Goal: Task Accomplishment & Management: Use online tool/utility

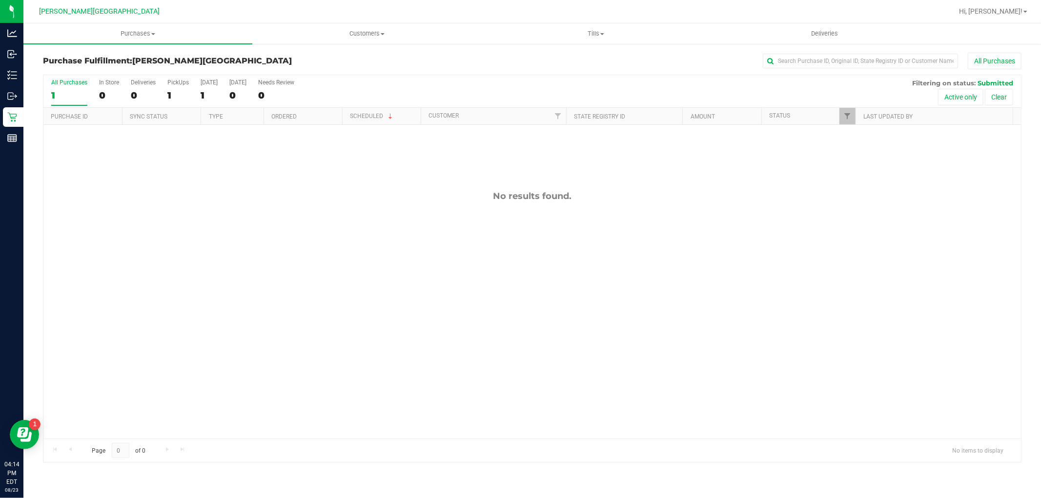
click at [346, 23] on link "Customers All customers Add a new customer All physicians" at bounding box center [366, 33] width 229 height 20
click at [338, 61] on li "All customers" at bounding box center [366, 59] width 229 height 12
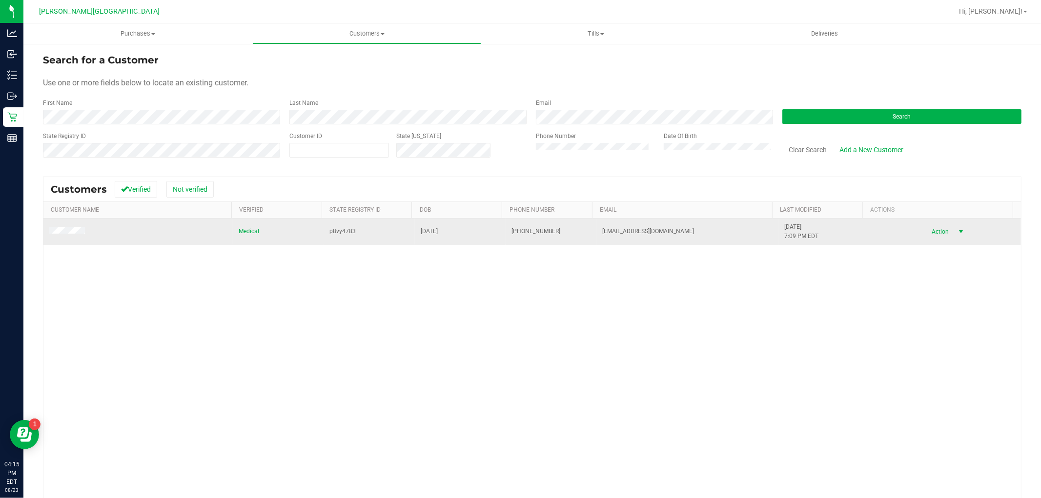
click at [955, 230] on span "select" at bounding box center [961, 232] width 12 height 14
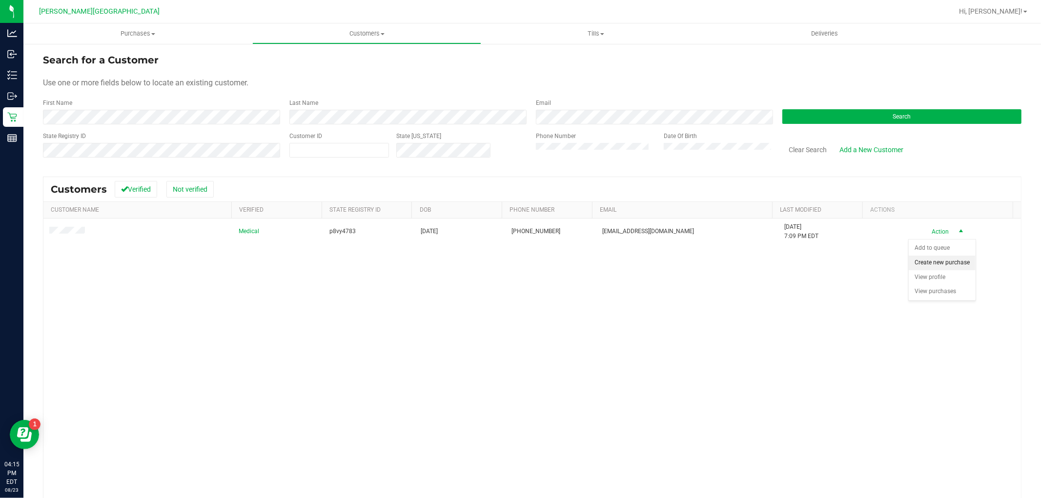
click at [925, 267] on li "Create new purchase" at bounding box center [941, 263] width 67 height 15
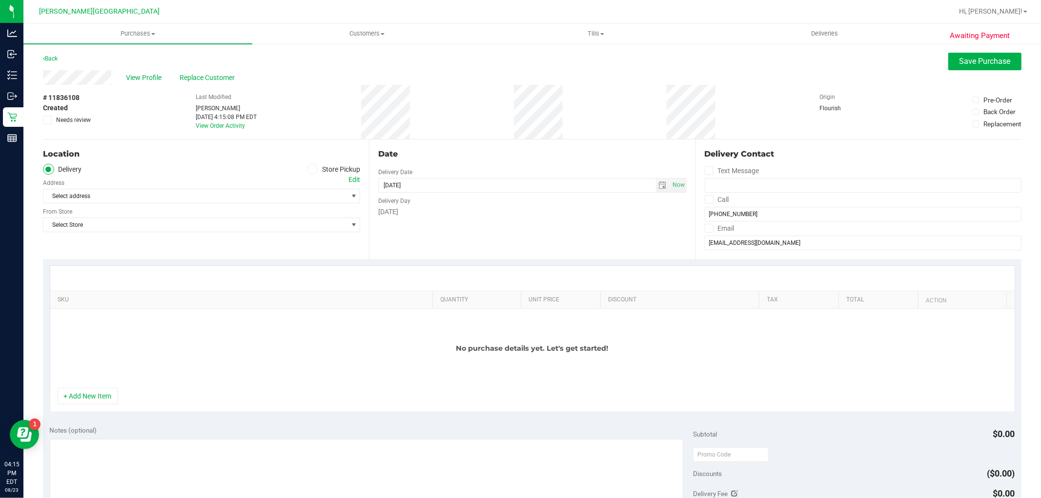
click at [307, 166] on span at bounding box center [312, 169] width 11 height 11
click at [314, 164] on label "Store Pickup" at bounding box center [334, 169] width 54 height 11
click at [0, 0] on input "Store Pickup" at bounding box center [0, 0] width 0 height 0
click at [250, 200] on span "Select Store" at bounding box center [195, 196] width 304 height 14
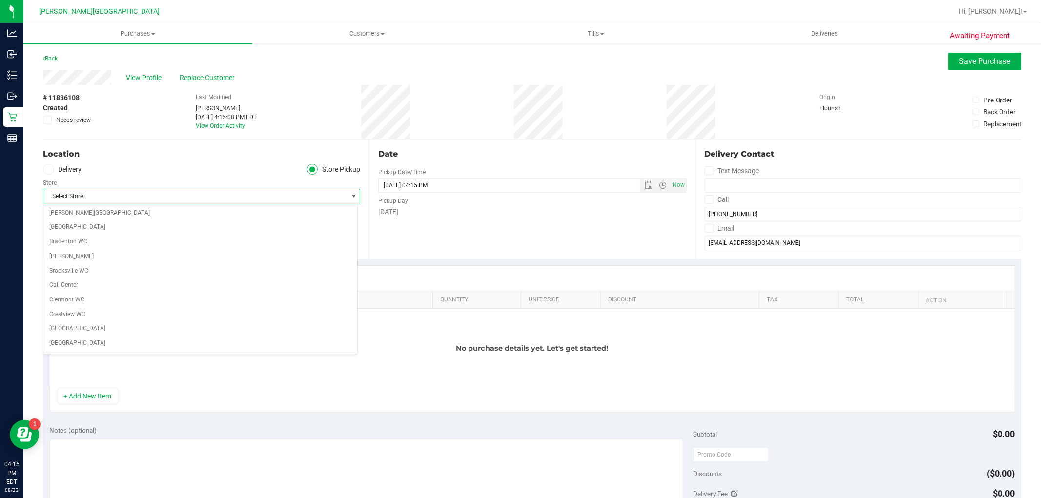
scroll to position [189, 0]
click at [101, 344] on li "[PERSON_NAME][GEOGRAPHIC_DATA]" at bounding box center [200, 343] width 314 height 15
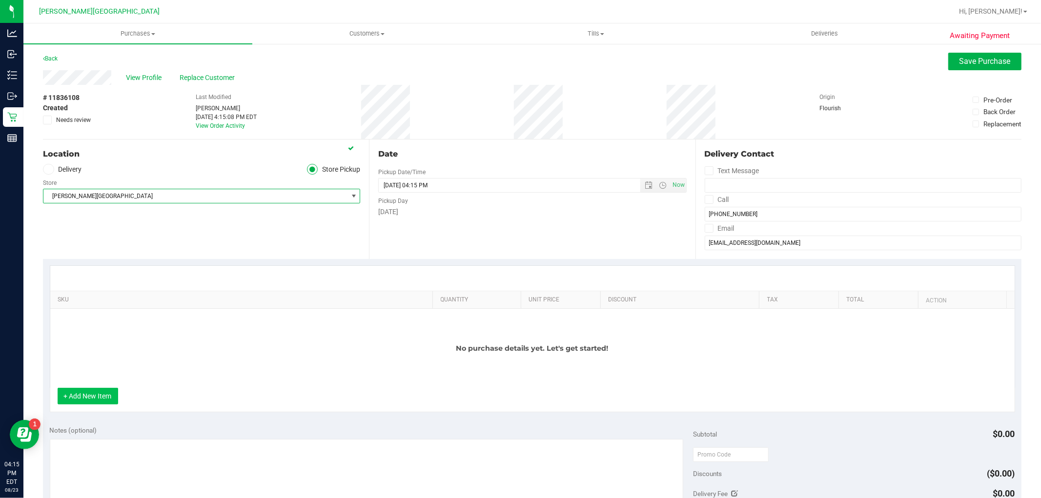
click at [76, 401] on button "+ Add New Item" at bounding box center [88, 396] width 60 height 17
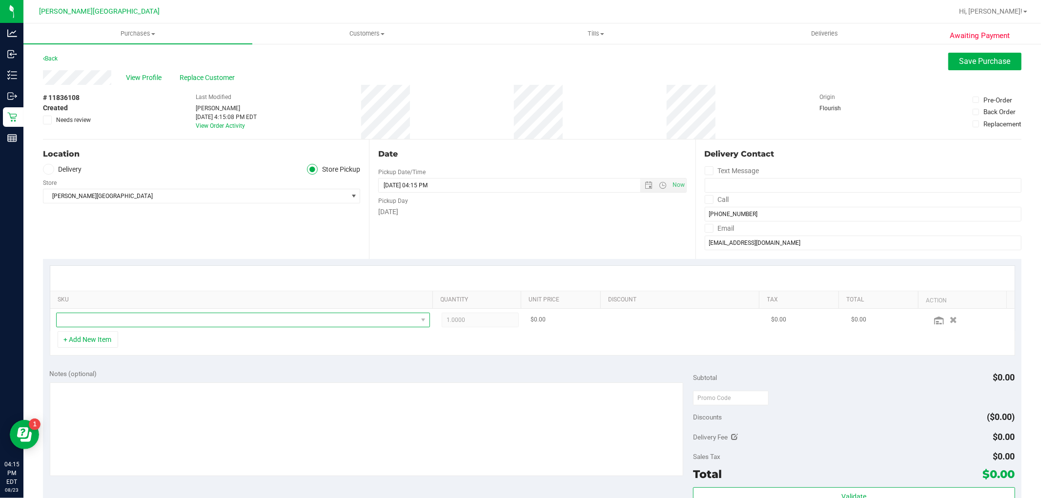
click at [120, 319] on span "NO DATA FOUND" at bounding box center [237, 320] width 361 height 14
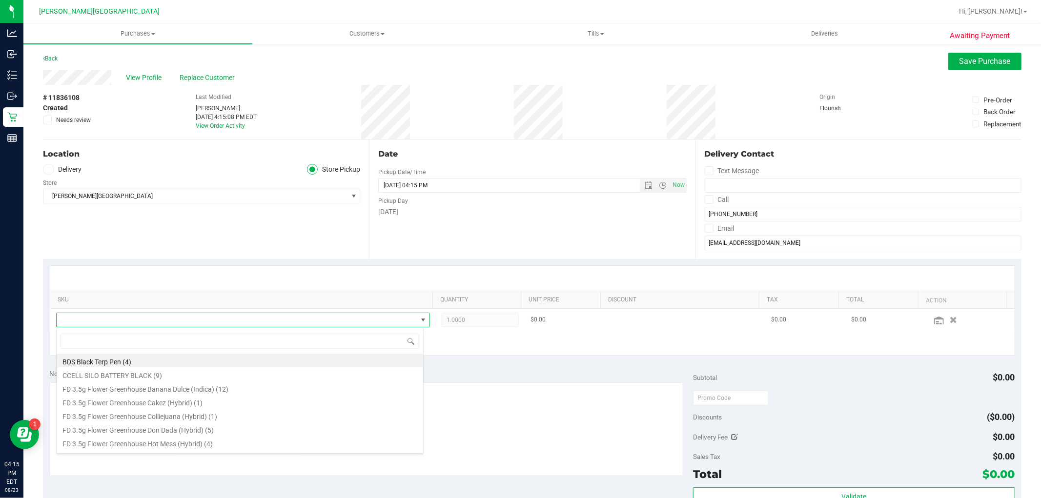
scroll to position [15, 364]
type input "grind"
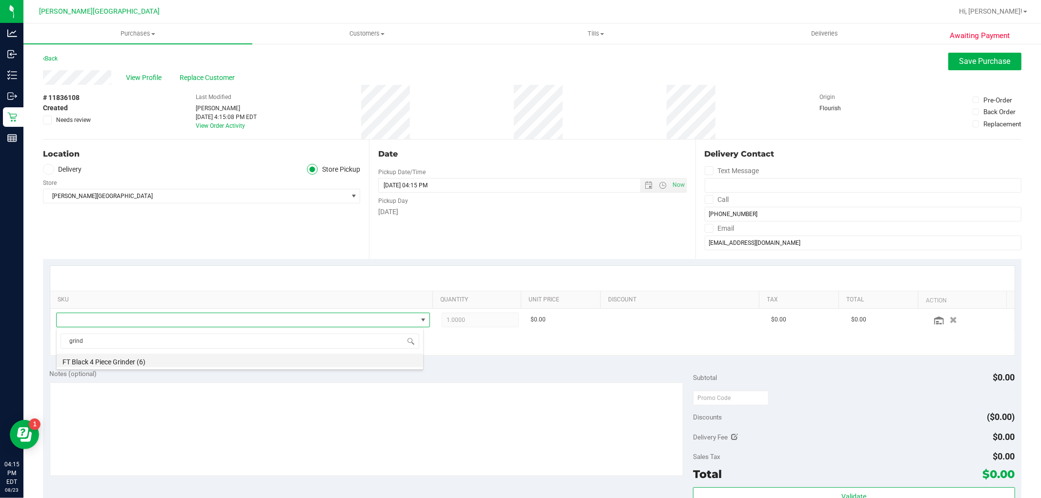
click at [116, 359] on li "FT Black 4 Piece Grinder (6)" at bounding box center [240, 361] width 366 height 14
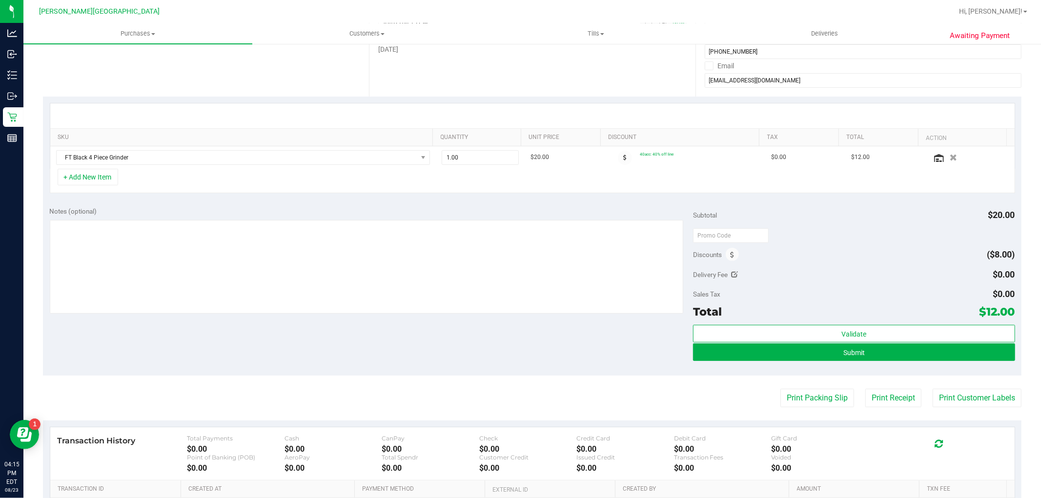
scroll to position [217, 0]
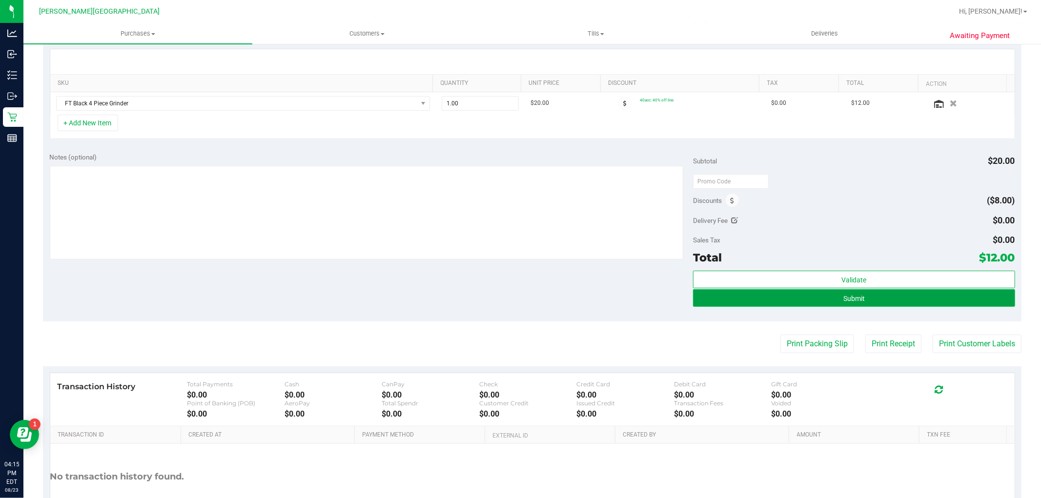
click at [832, 296] on button "Submit" at bounding box center [853, 298] width 321 height 18
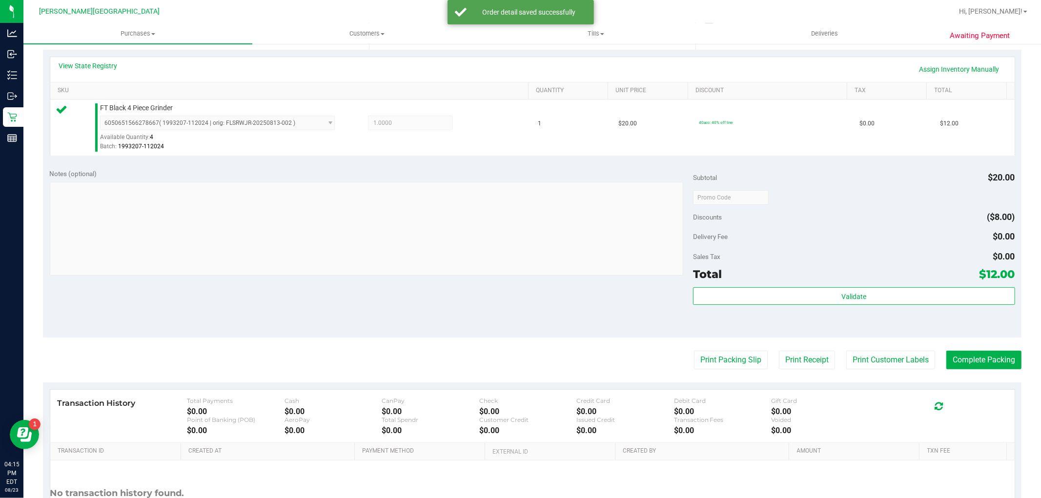
scroll to position [217, 0]
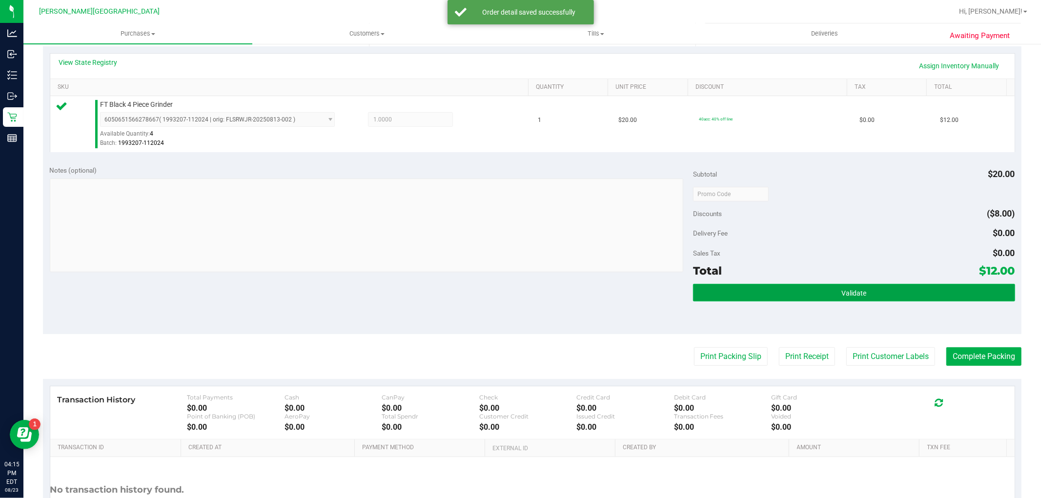
click at [861, 288] on button "Validate" at bounding box center [853, 293] width 321 height 18
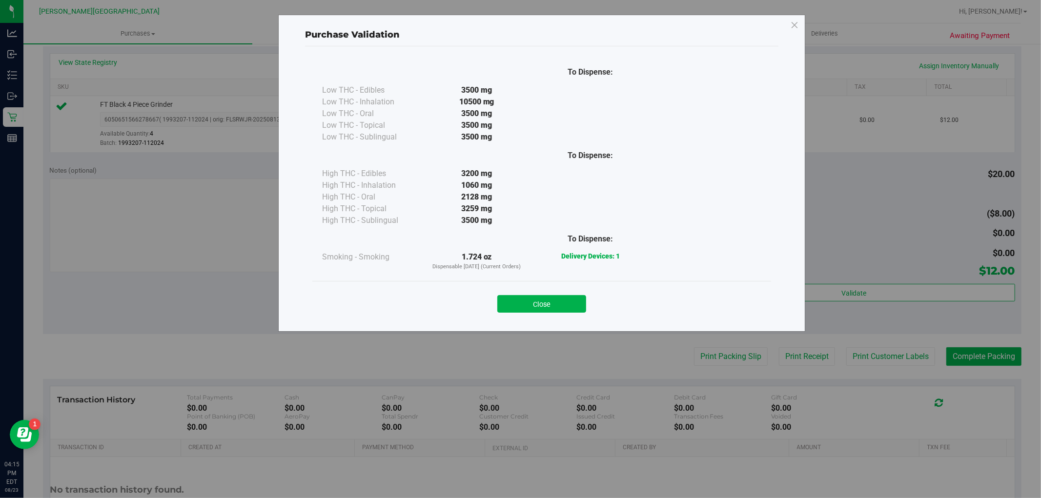
click at [589, 298] on div "Close" at bounding box center [542, 301] width 444 height 24
click at [573, 308] on button "Close" at bounding box center [541, 304] width 89 height 18
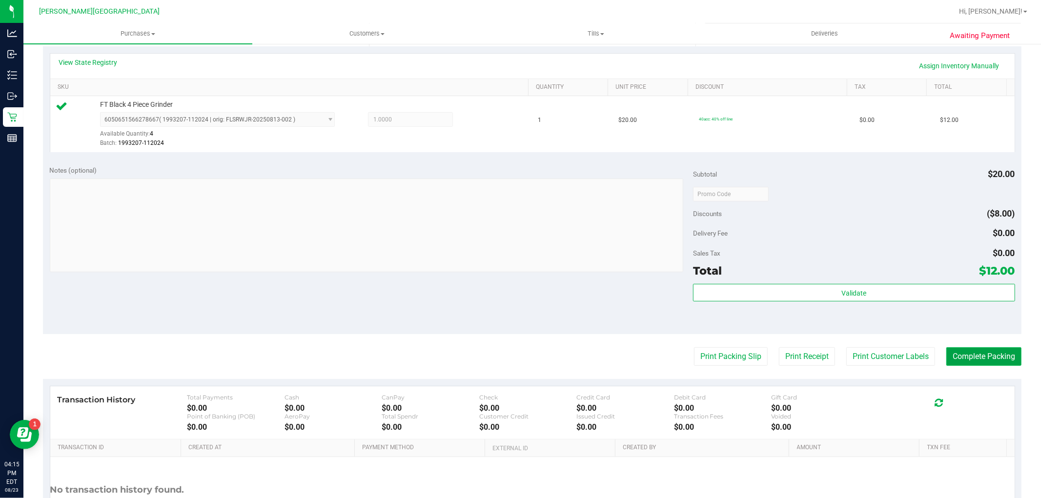
click at [1005, 359] on button "Complete Packing" at bounding box center [983, 356] width 75 height 19
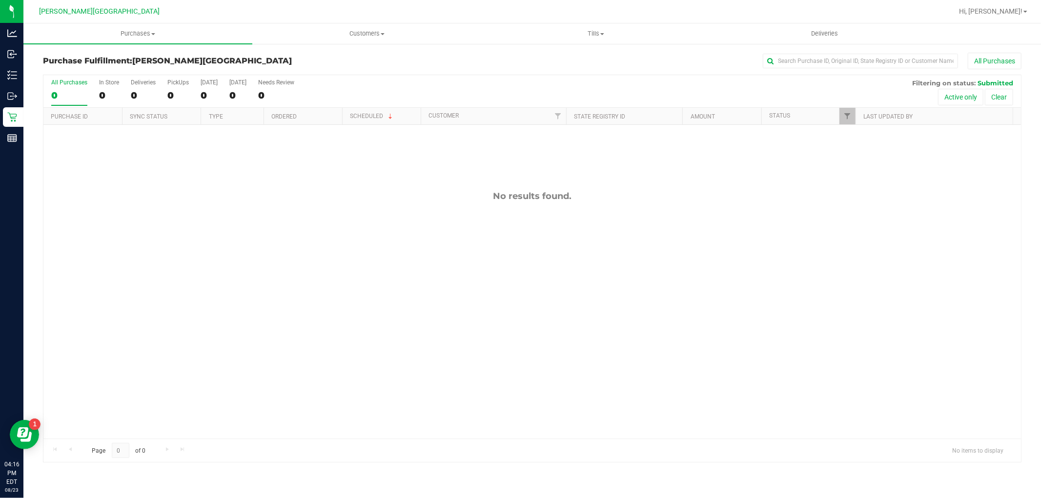
drag, startPoint x: 388, startPoint y: 291, endPoint x: 380, endPoint y: 274, distance: 18.8
click at [389, 290] on div "No results found." at bounding box center [531, 315] width 977 height 380
click at [340, 319] on div "No results found." at bounding box center [531, 315] width 977 height 380
click at [356, 36] on span "Customers" at bounding box center [367, 33] width 228 height 9
click at [293, 60] on span "All customers" at bounding box center [287, 59] width 70 height 8
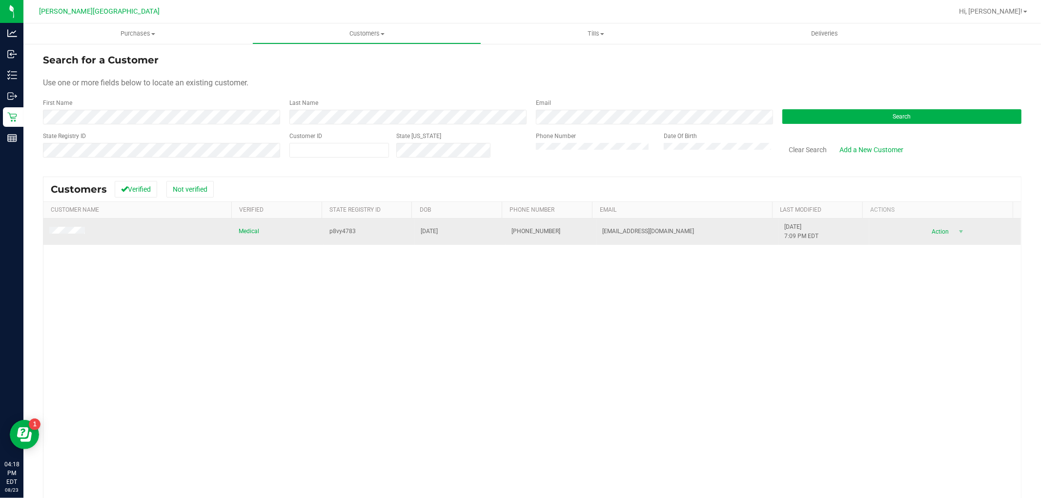
click at [933, 225] on span "Action" at bounding box center [939, 232] width 32 height 14
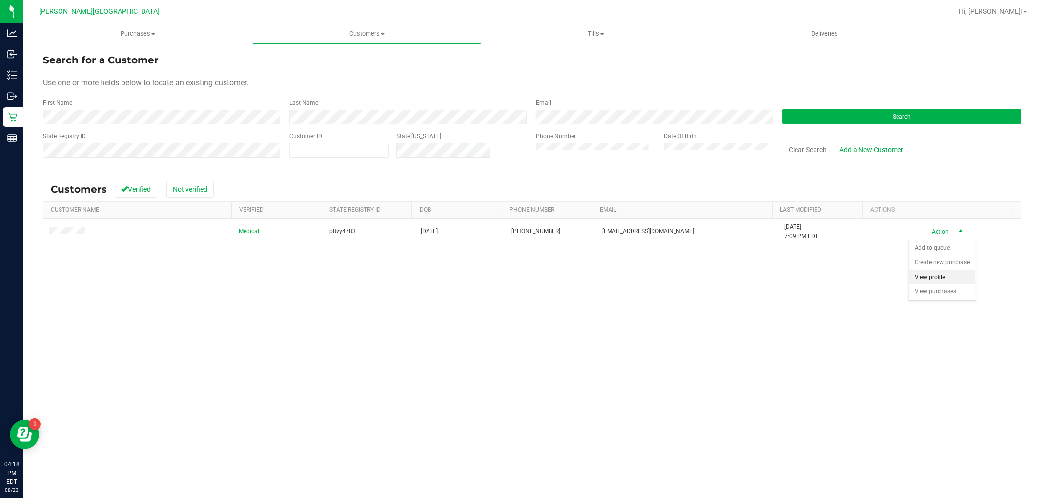
click at [940, 279] on li "View profile" at bounding box center [941, 277] width 67 height 15
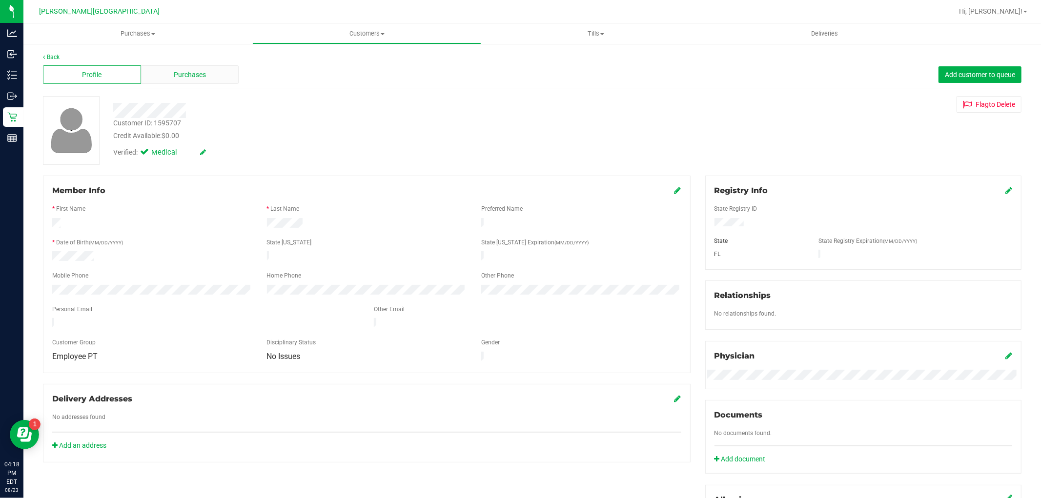
click at [197, 80] on div "Purchases" at bounding box center [190, 74] width 98 height 19
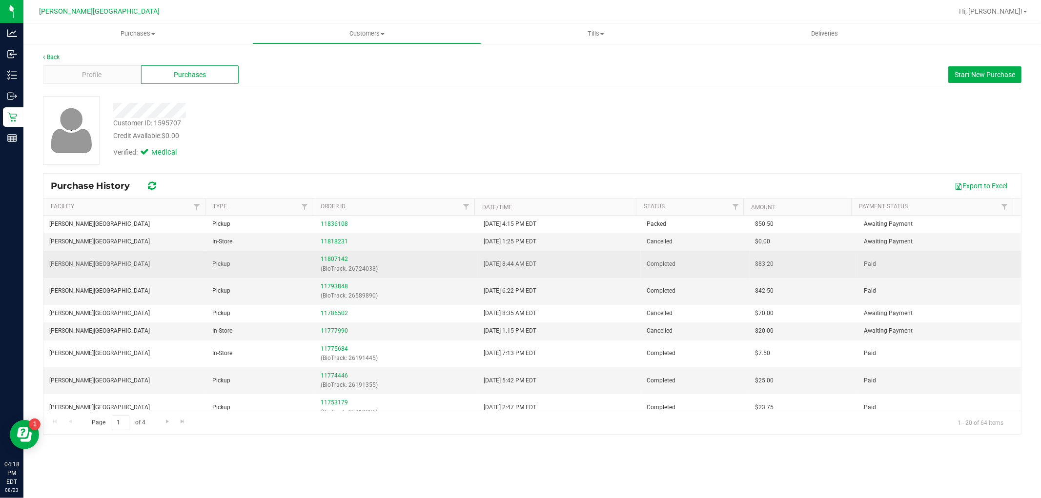
click at [330, 263] on div "11807142 (BioTrack: 26724038)" at bounding box center [395, 264] width 151 height 19
click at [325, 260] on link "11807142" at bounding box center [333, 259] width 27 height 7
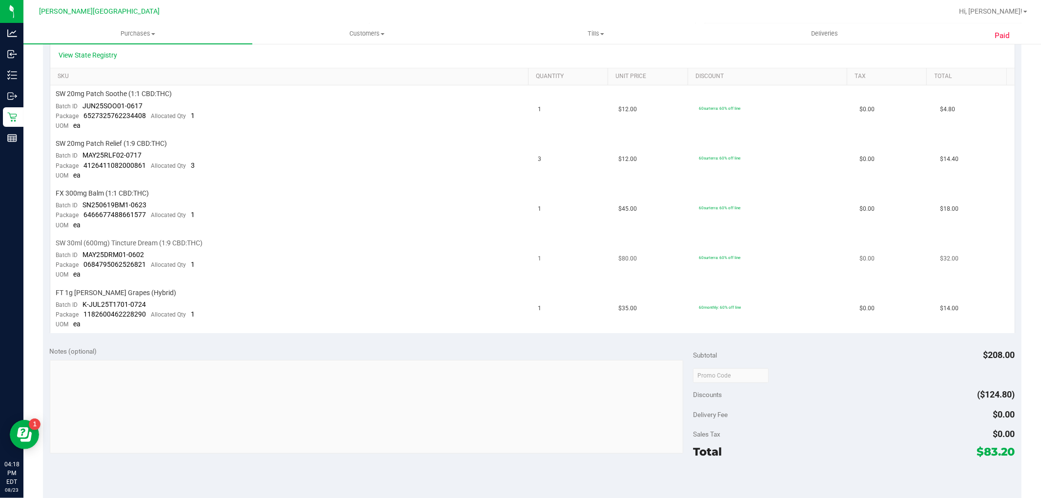
scroll to position [217, 0]
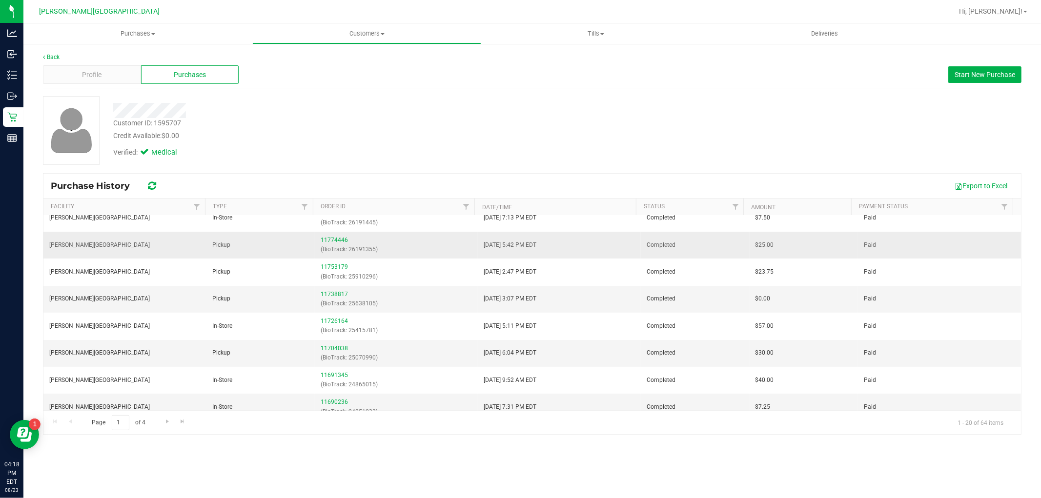
scroll to position [162, 0]
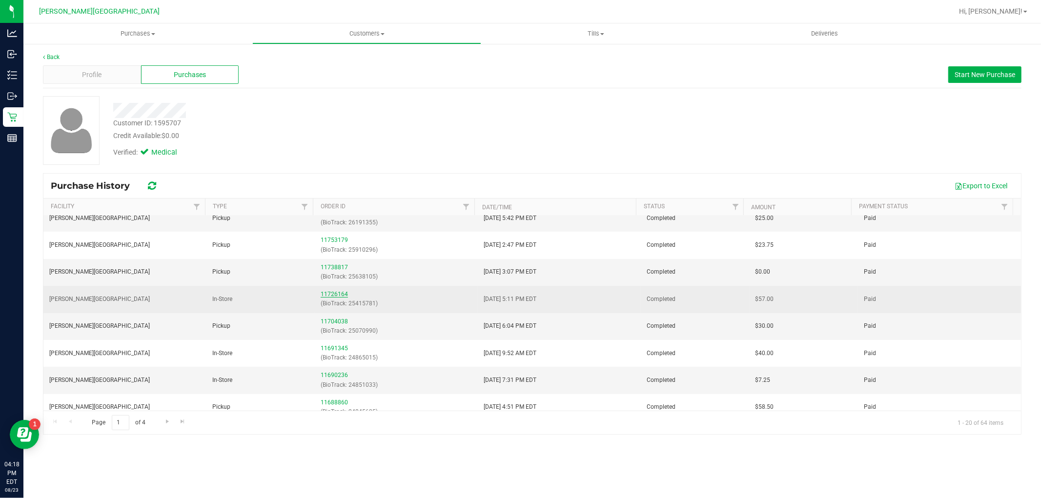
click at [323, 294] on link "11726164" at bounding box center [333, 294] width 27 height 7
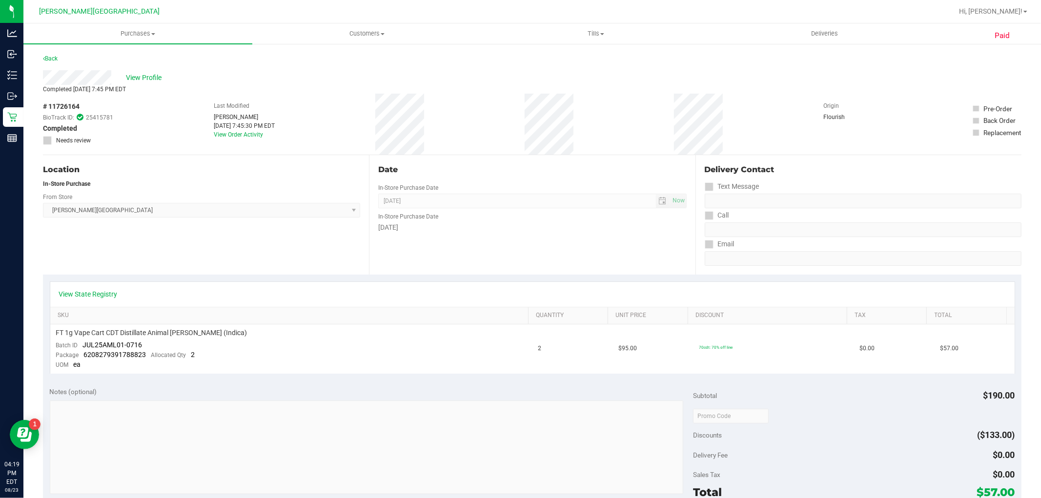
click at [388, 307] on th "SKU" at bounding box center [289, 316] width 478 height 18
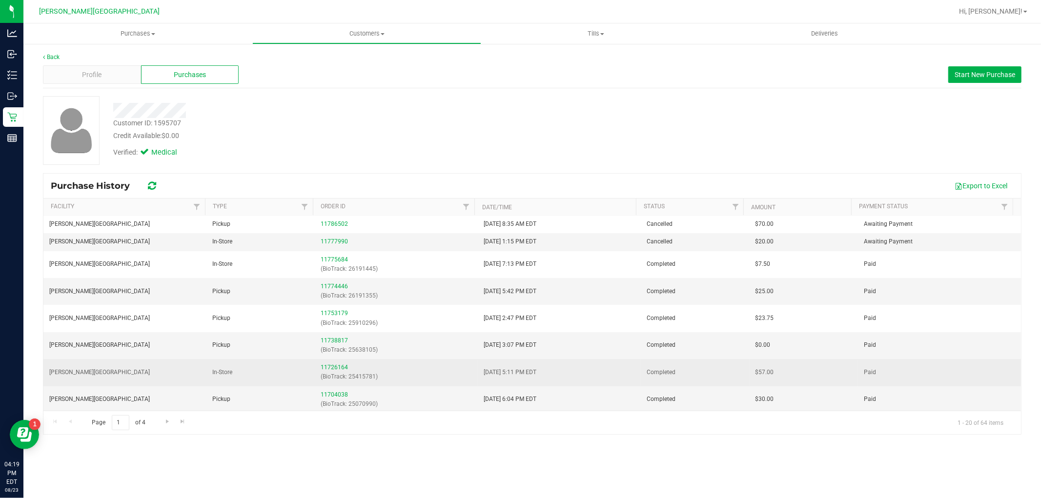
scroll to position [108, 0]
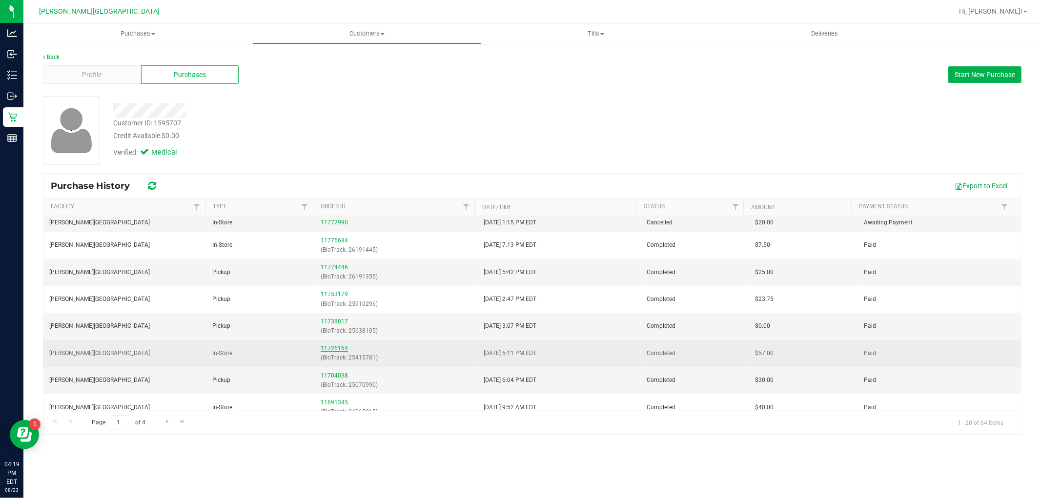
click at [335, 345] on link "11726164" at bounding box center [333, 348] width 27 height 7
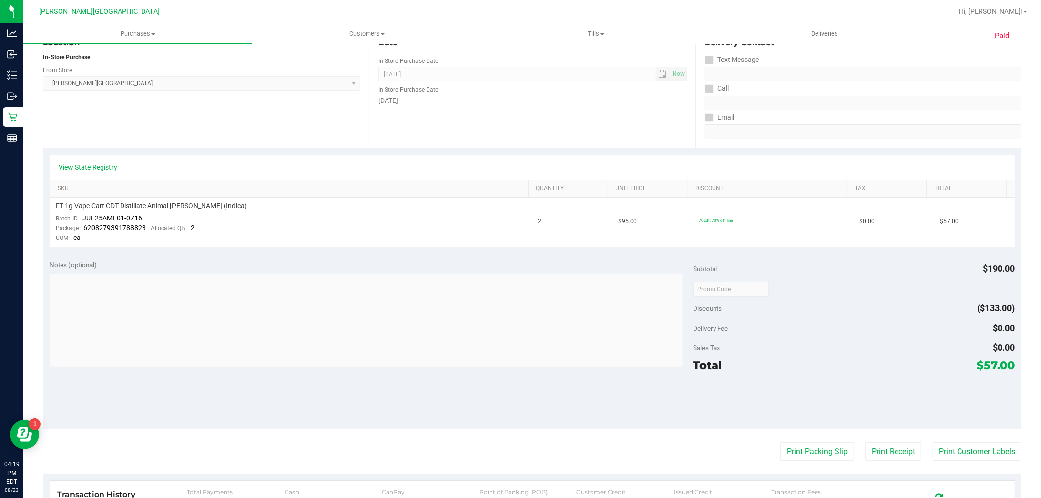
scroll to position [108, 0]
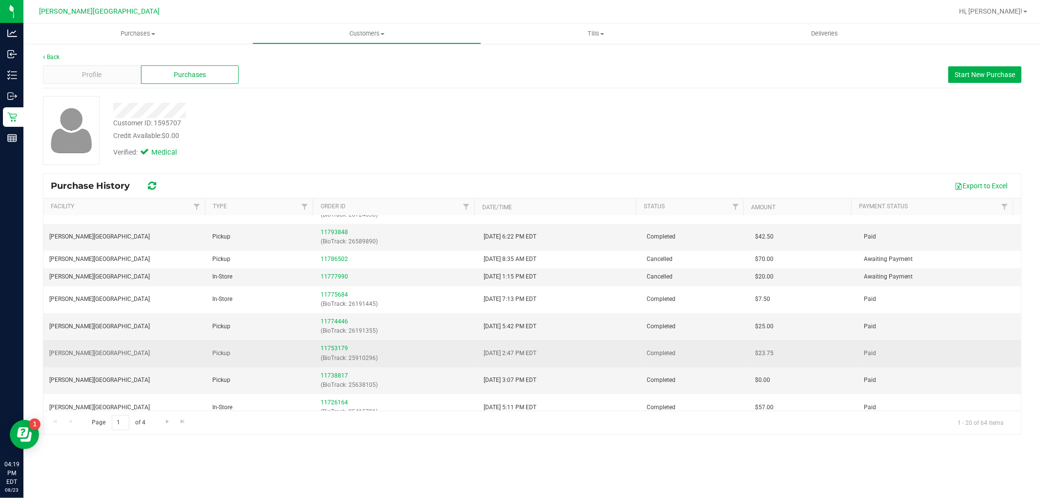
scroll to position [108, 0]
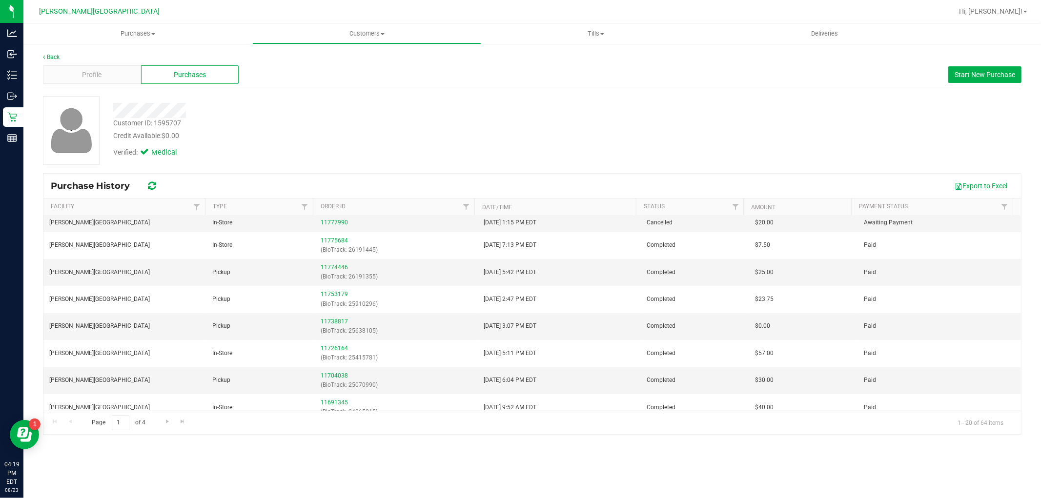
click at [371, 461] on div "Purchases Summary of purchases Fulfillment All purchases Customers All customer…" at bounding box center [531, 260] width 1017 height 475
click at [342, 325] on link "11738817" at bounding box center [333, 321] width 27 height 7
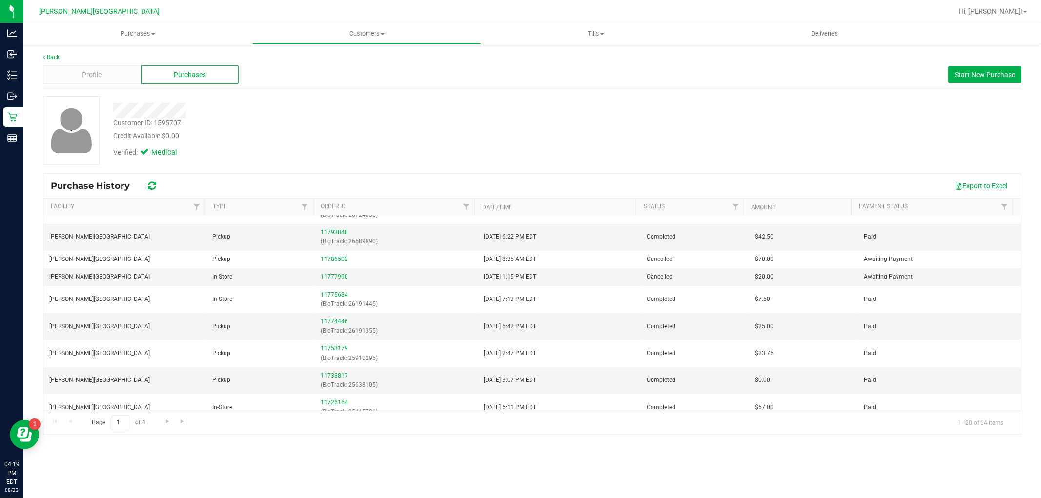
scroll to position [108, 0]
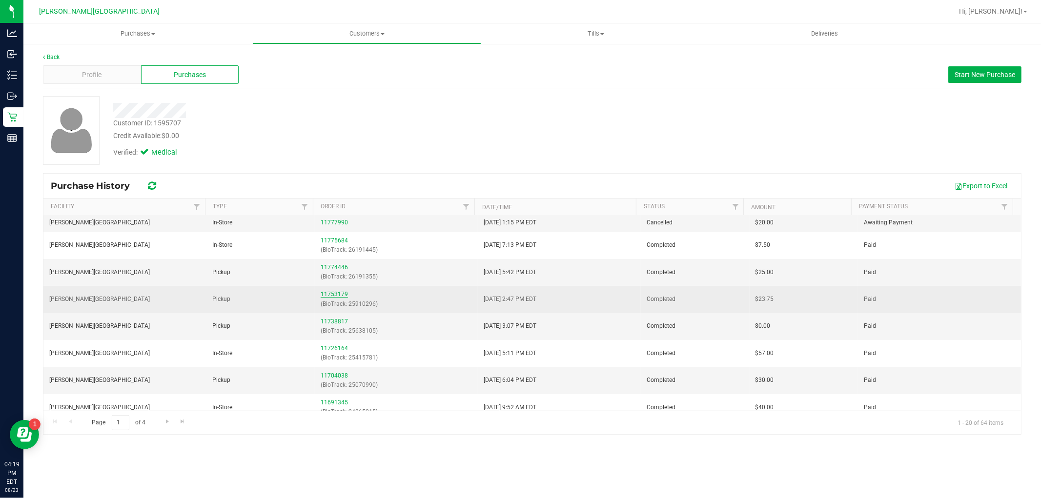
click at [329, 296] on link "11753179" at bounding box center [333, 294] width 27 height 7
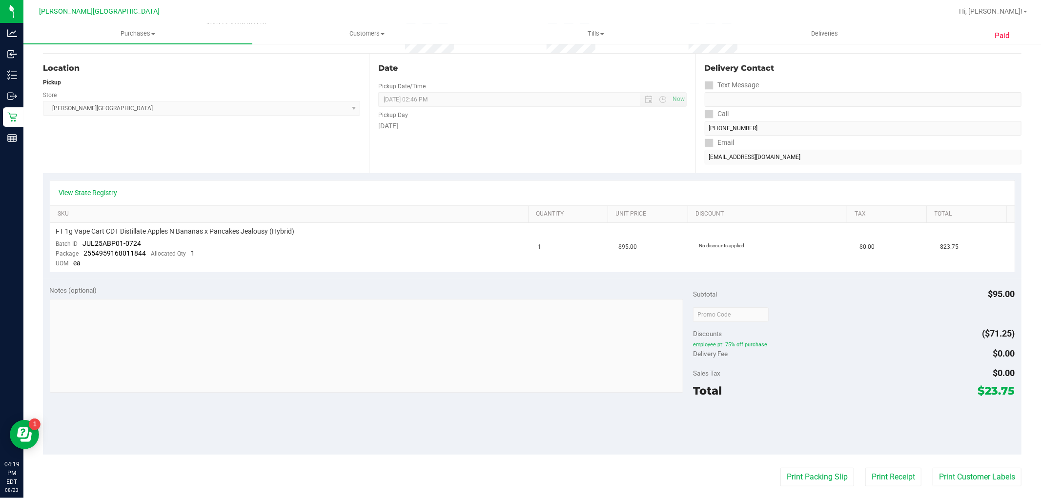
scroll to position [108, 0]
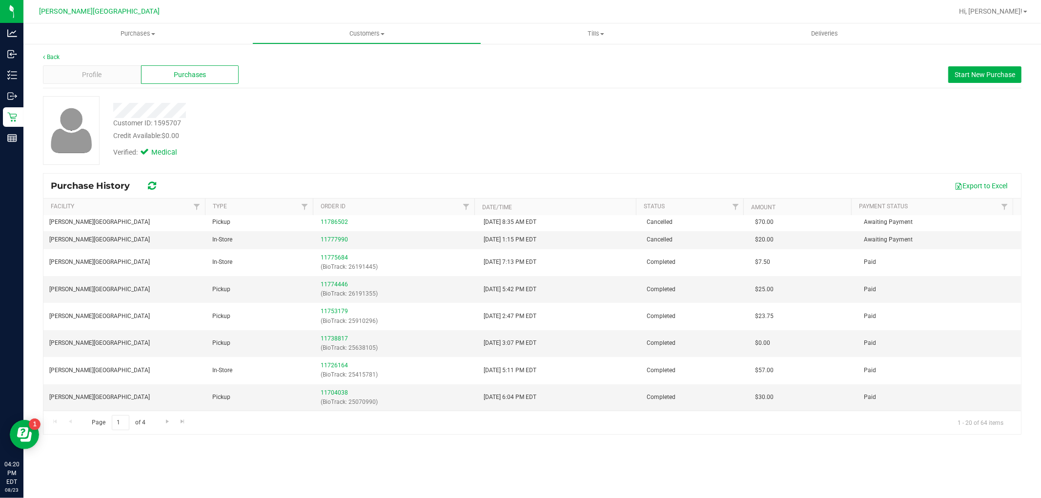
scroll to position [108, 0]
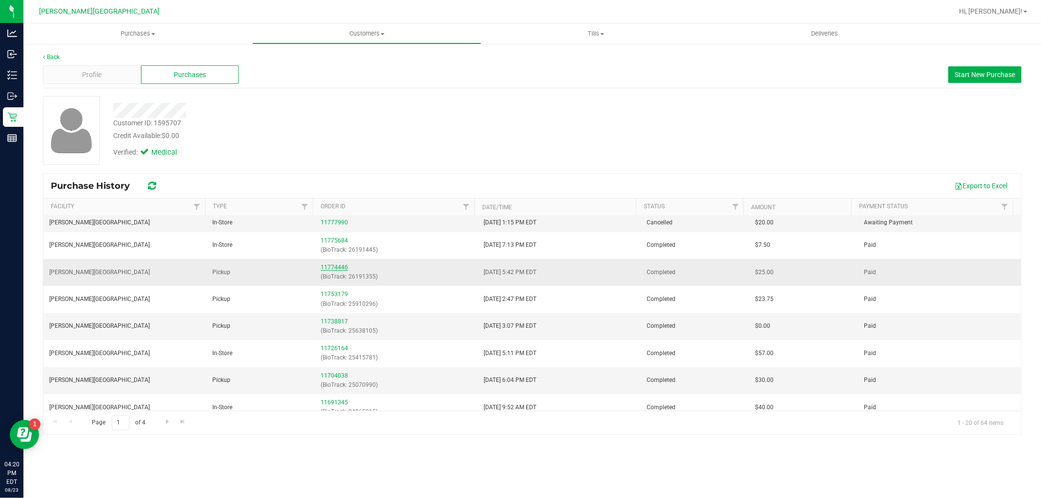
click at [324, 265] on link "11774446" at bounding box center [333, 267] width 27 height 7
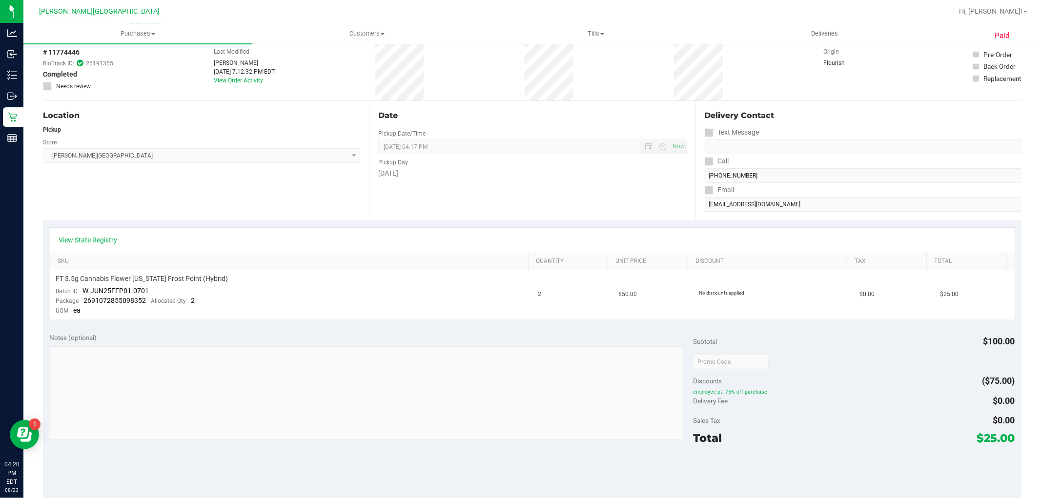
scroll to position [108, 0]
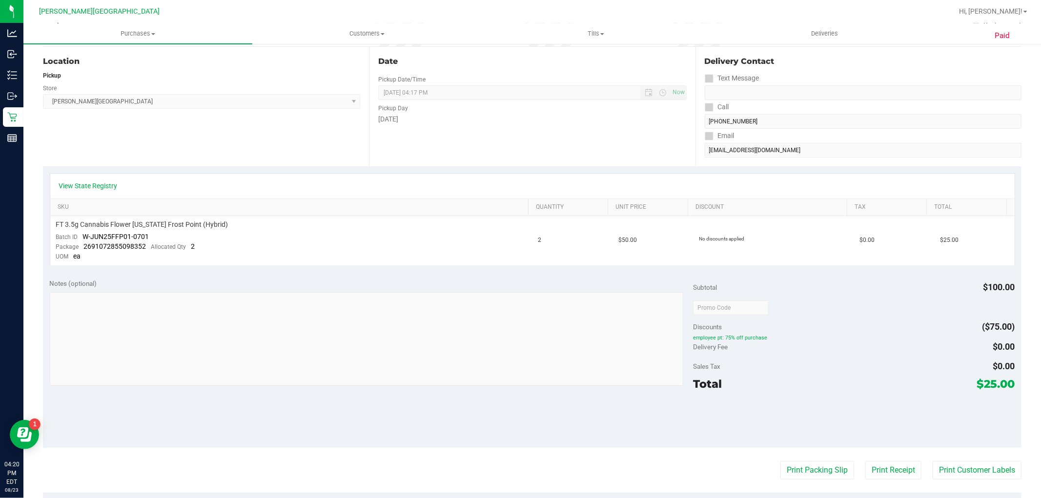
click at [351, 280] on div "Notes (optional)" at bounding box center [371, 284] width 643 height 10
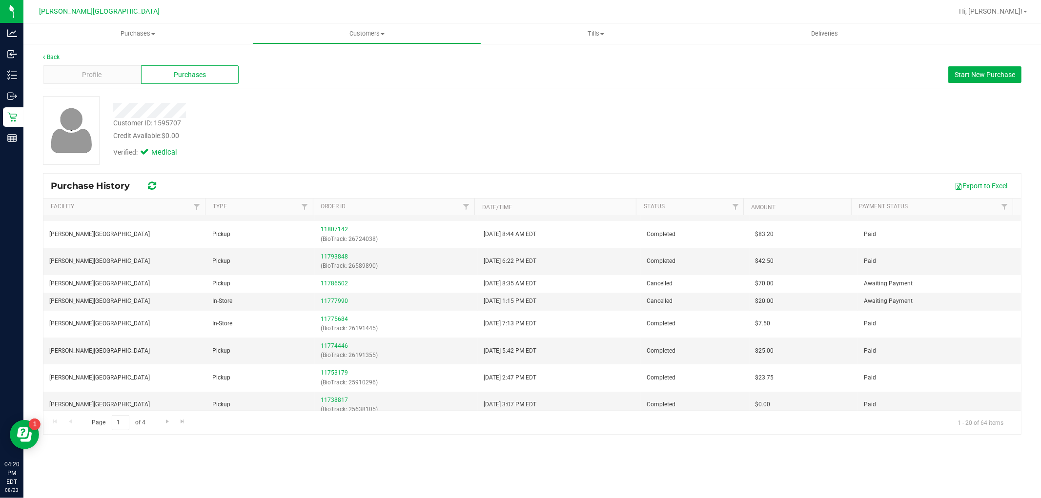
scroll to position [54, 0]
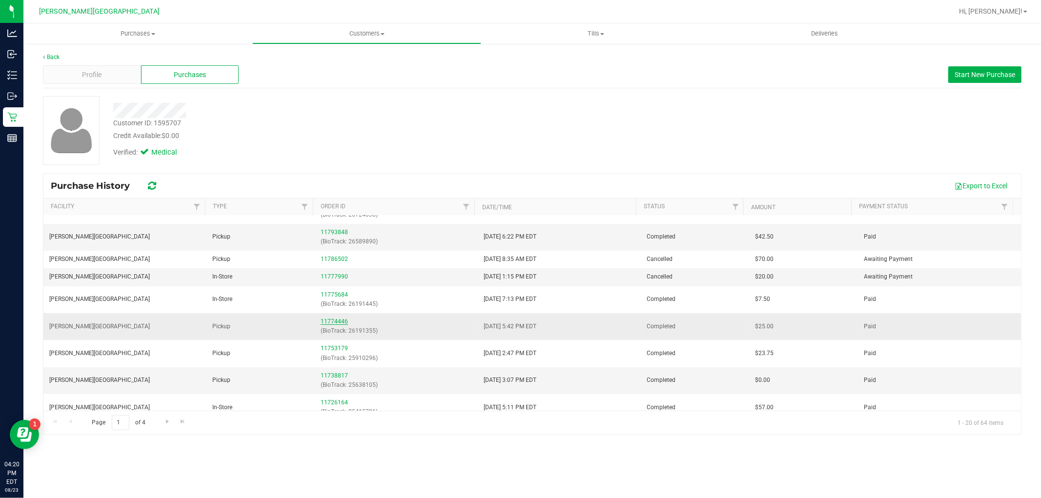
click at [332, 320] on link "11774446" at bounding box center [333, 321] width 27 height 7
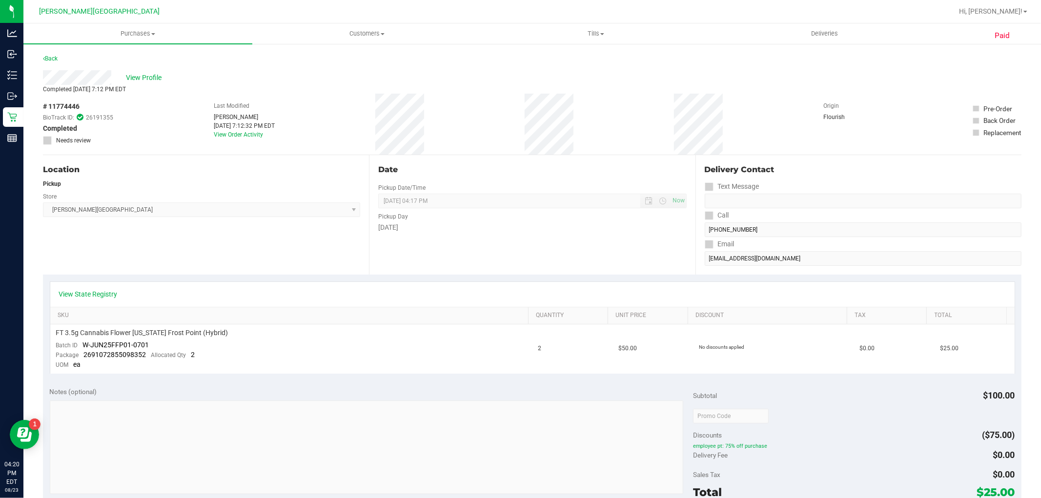
scroll to position [54, 0]
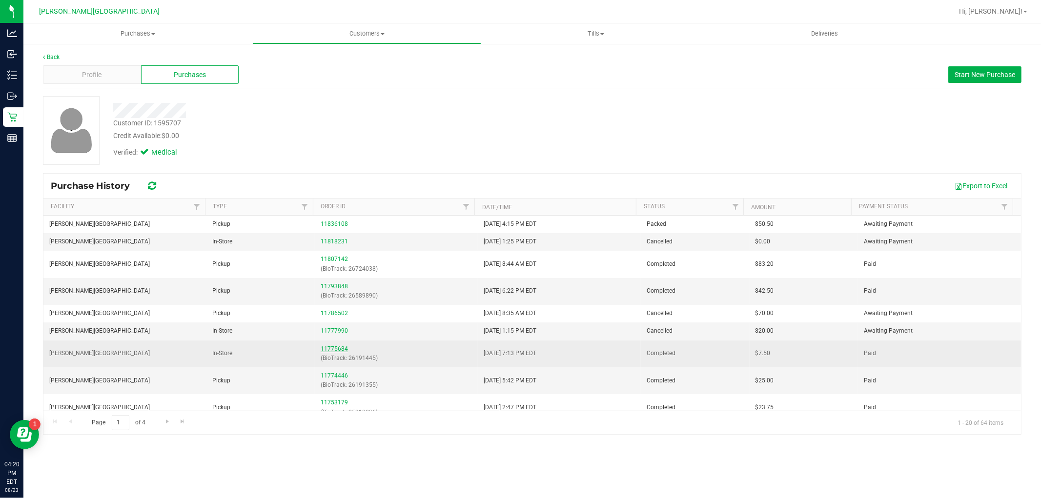
click at [339, 346] on link "11775684" at bounding box center [333, 348] width 27 height 7
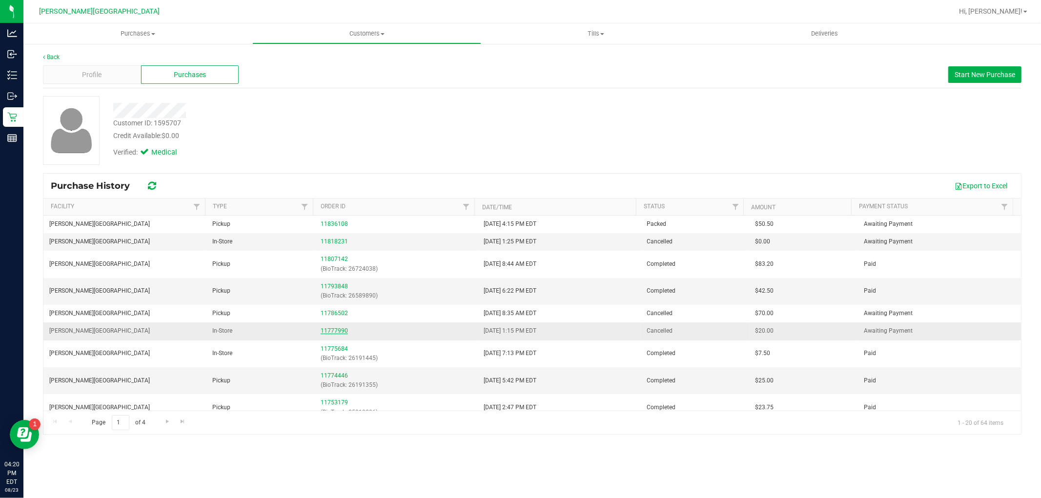
click at [334, 332] on link "11777990" at bounding box center [333, 330] width 27 height 7
click at [330, 284] on link "11793848" at bounding box center [333, 286] width 27 height 7
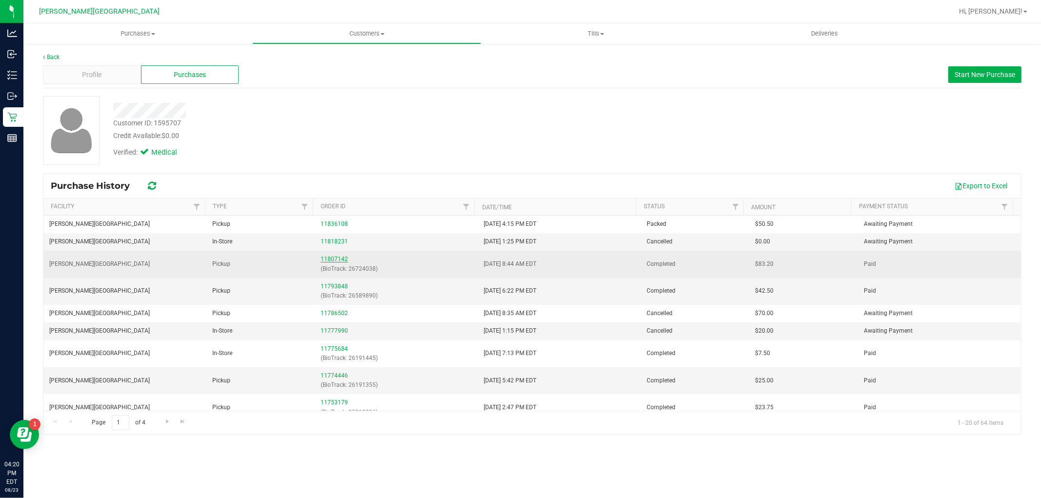
click at [326, 260] on link "11807142" at bounding box center [333, 259] width 27 height 7
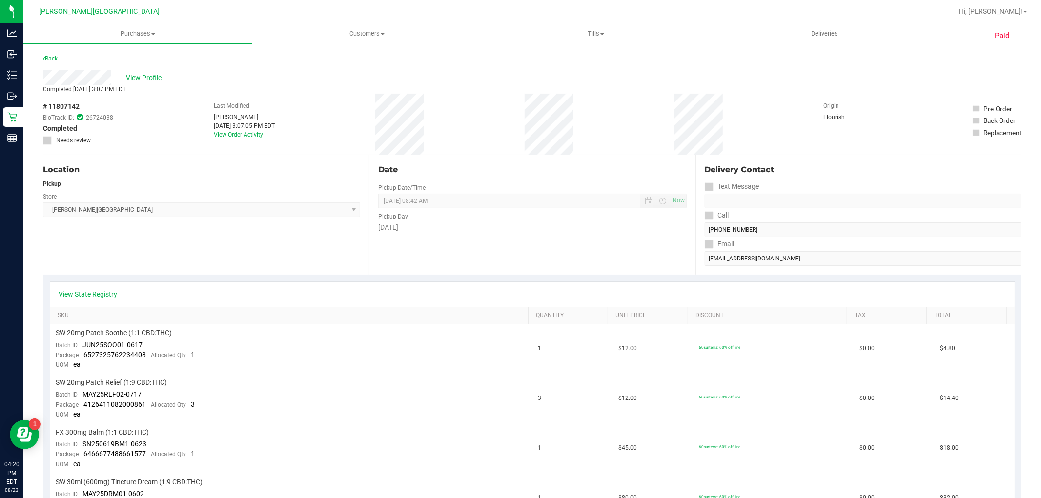
drag, startPoint x: 411, startPoint y: 294, endPoint x: 419, endPoint y: 280, distance: 15.9
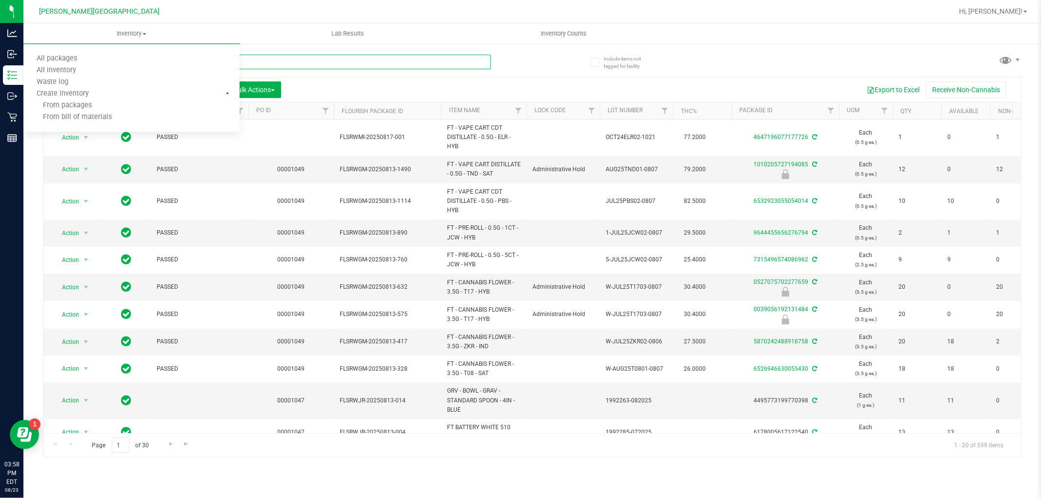
click at [402, 64] on input "text" at bounding box center [267, 62] width 448 height 15
type input "ckz"
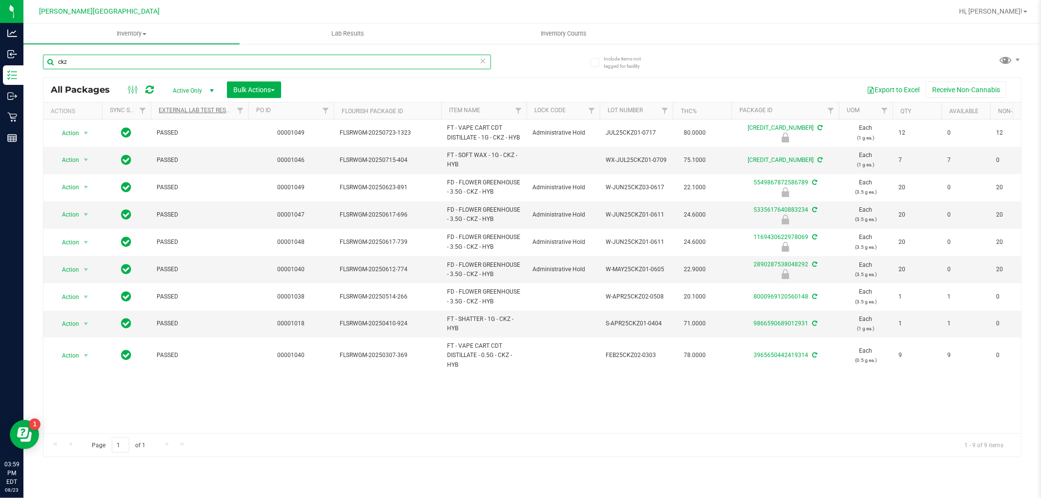
drag, startPoint x: 85, startPoint y: 67, endPoint x: 169, endPoint y: 108, distance: 93.8
click at [34, 71] on div "Include items not tagged for facility ckz All Packages Active Only Active Only …" at bounding box center [531, 192] width 1017 height 298
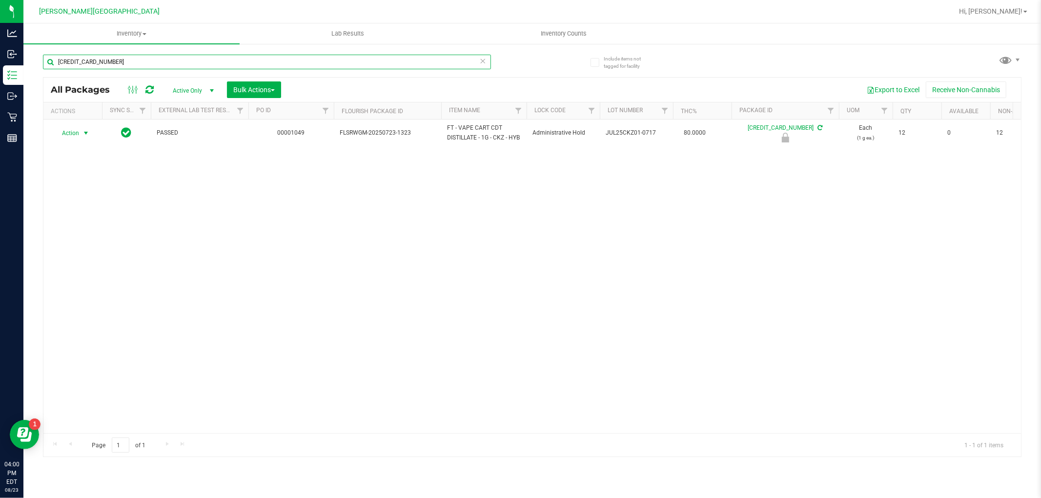
type input "6402477322265431"
click at [73, 130] on span "Action" at bounding box center [66, 133] width 26 height 14
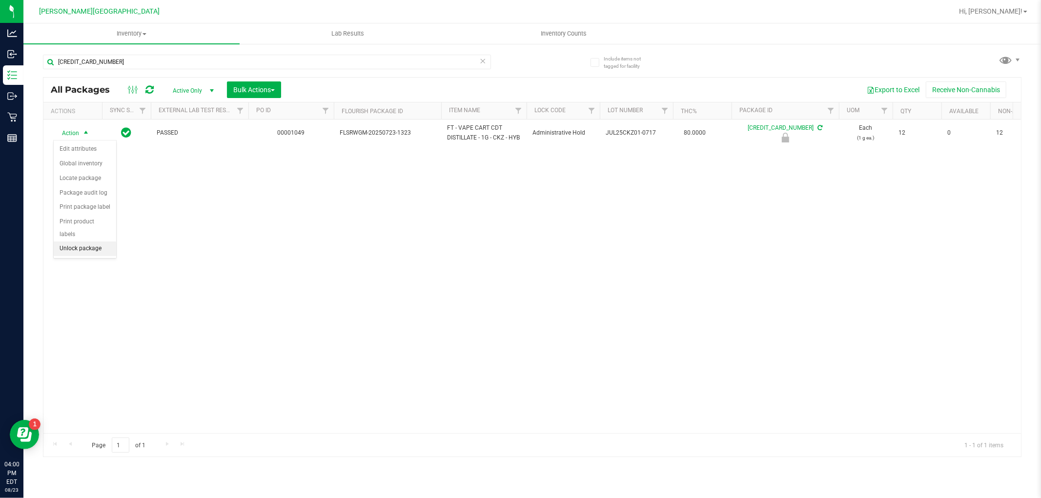
click at [81, 247] on li "Unlock package" at bounding box center [85, 248] width 62 height 15
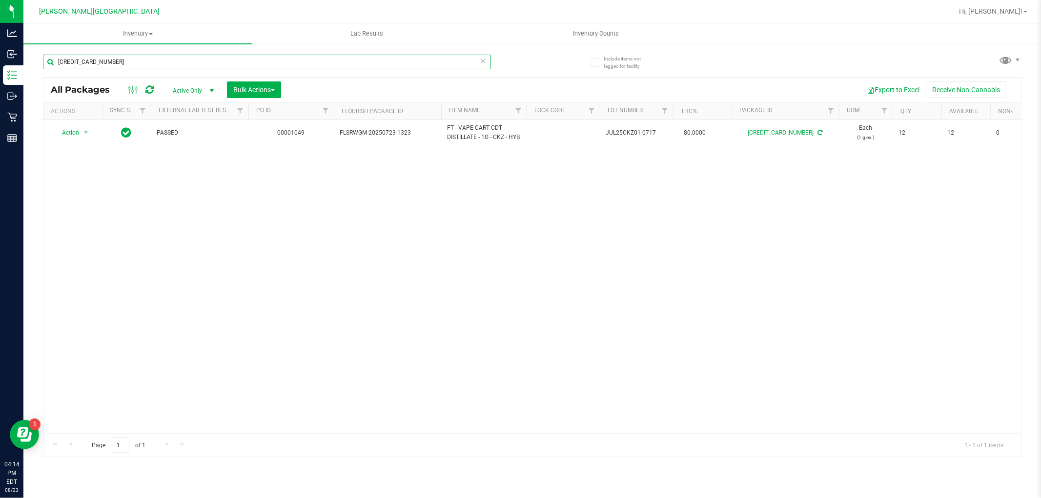
drag, startPoint x: 135, startPoint y: 64, endPoint x: 51, endPoint y: 74, distance: 84.5
click at [51, 74] on div "6402477322265431" at bounding box center [267, 66] width 448 height 22
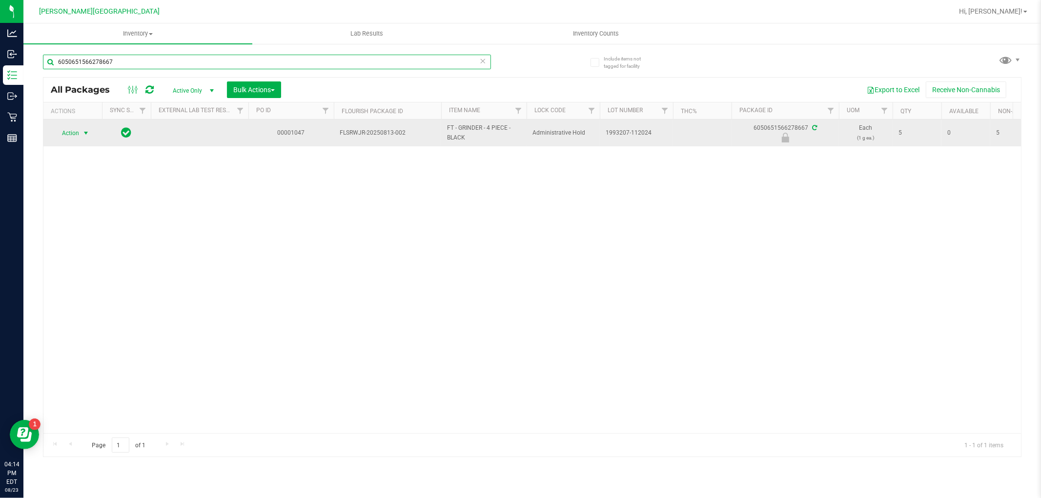
type input "6050651566278667"
click at [75, 134] on span "Action" at bounding box center [66, 133] width 26 height 14
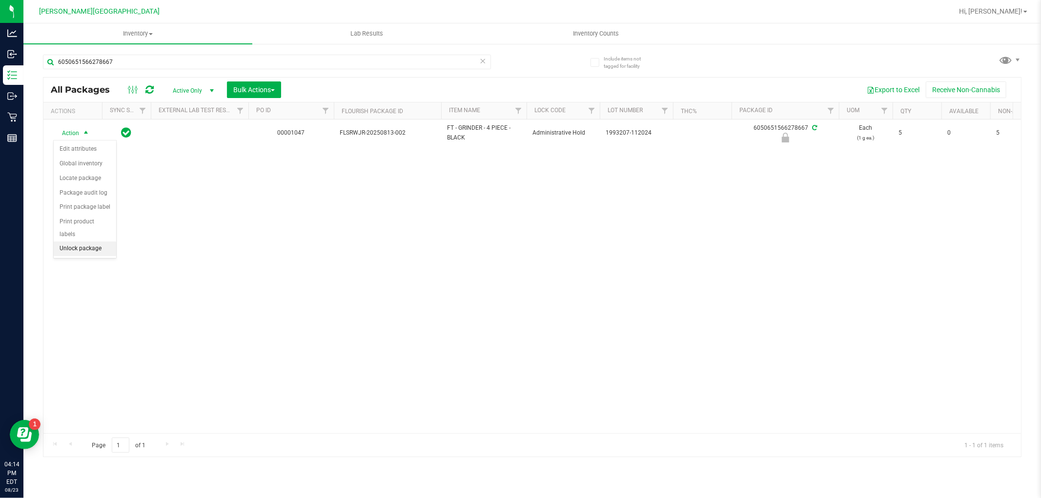
click at [68, 245] on li "Unlock package" at bounding box center [85, 248] width 62 height 15
drag, startPoint x: 142, startPoint y: 72, endPoint x: 123, endPoint y: 75, distance: 19.8
click at [123, 75] on div "6050651566278667" at bounding box center [267, 66] width 448 height 22
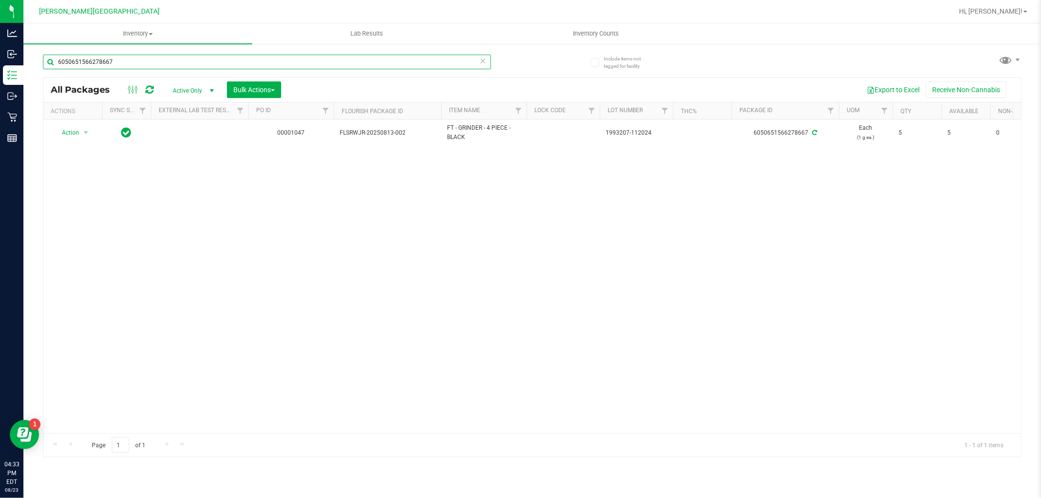
drag, startPoint x: 123, startPoint y: 66, endPoint x: 32, endPoint y: 115, distance: 103.7
click at [32, 115] on div "Include items not tagged for facility 6050651566278667 All Packages Active Only…" at bounding box center [531, 192] width 1017 height 298
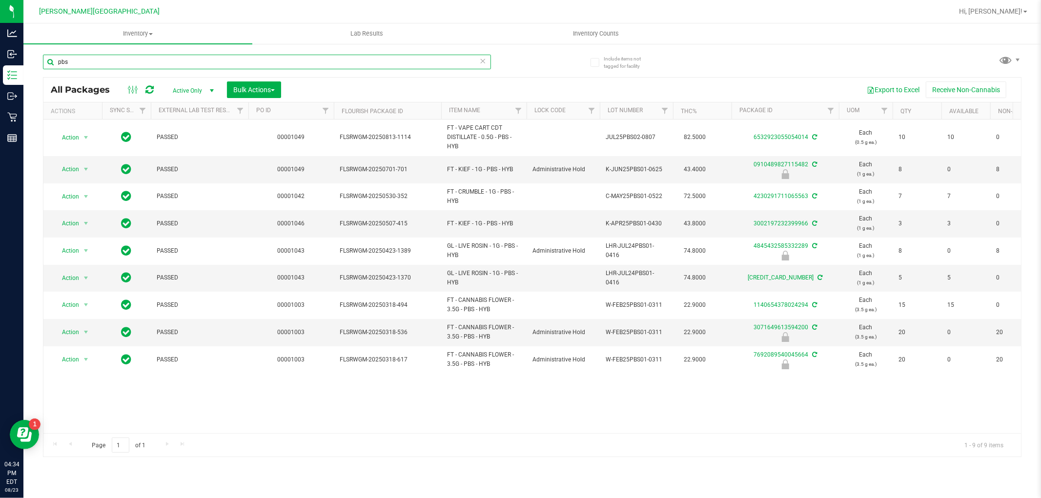
type input "pbs"
